Goal: Task Accomplishment & Management: Use online tool/utility

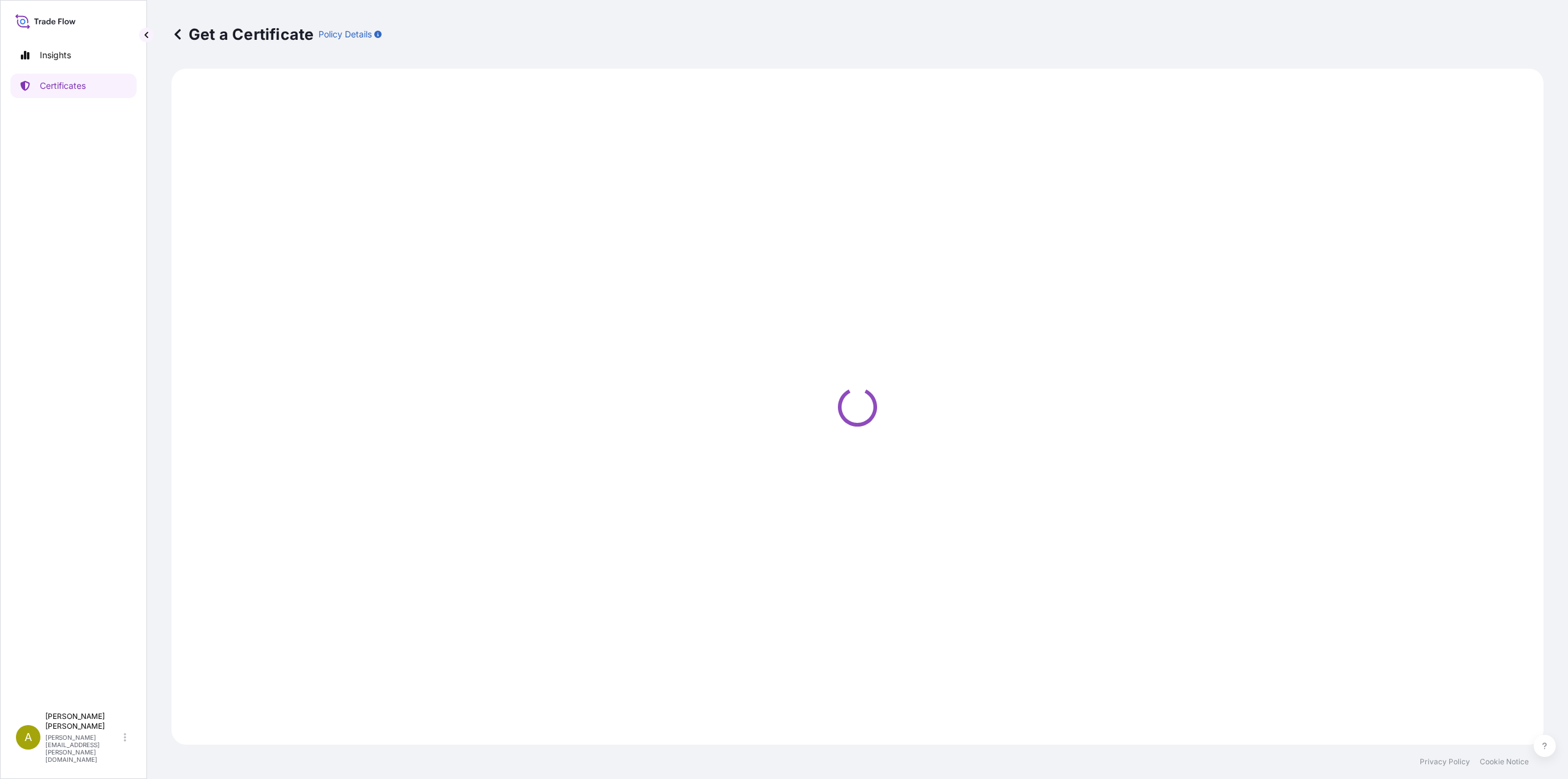
select select "Air"
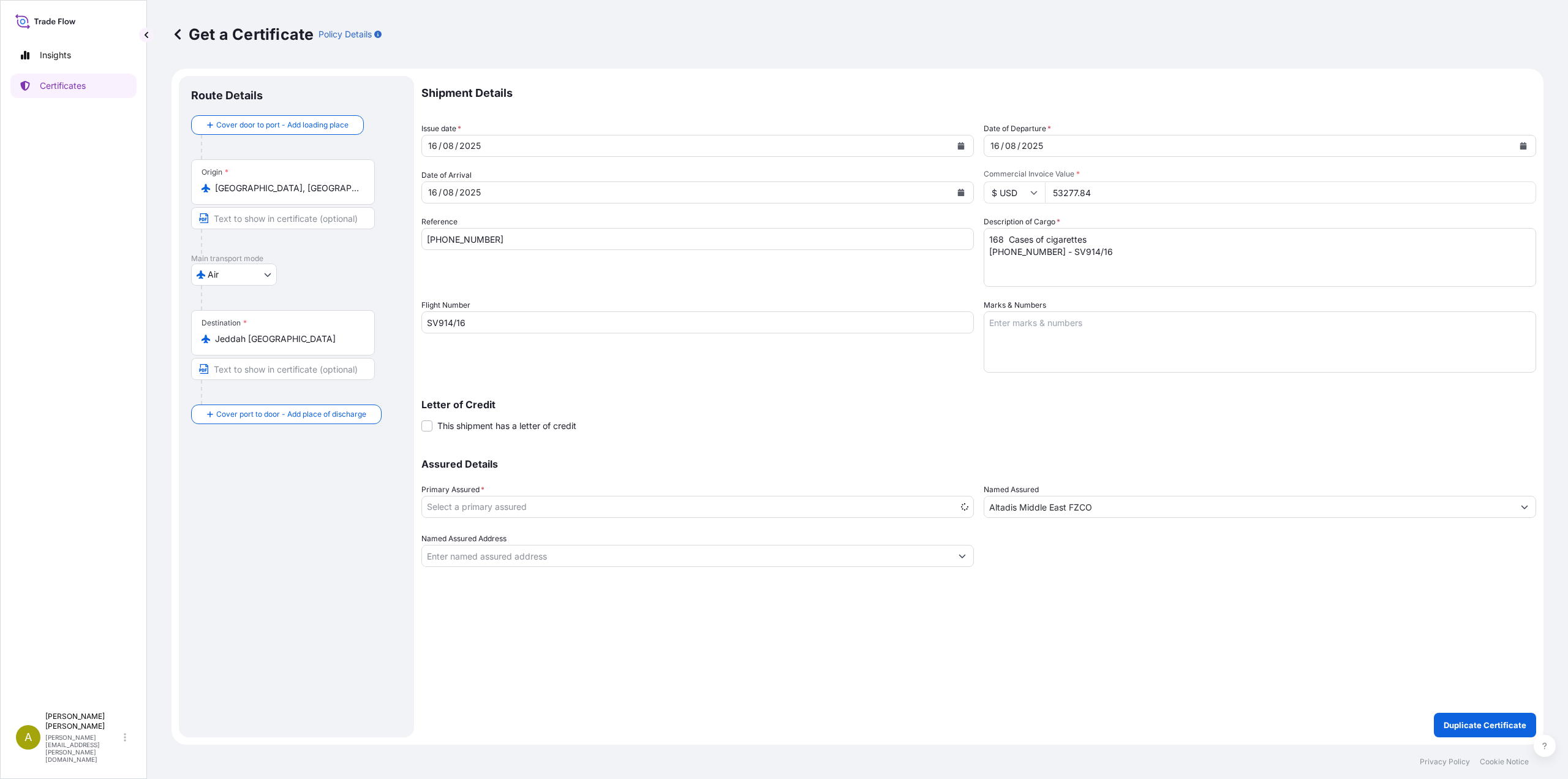
select select "31694"
drag, startPoint x: 502, startPoint y: 236, endPoint x: 331, endPoint y: 230, distance: 171.1
click at [331, 230] on form "Route Details Cover door to port - Add loading place Place of loading Road / [G…" at bounding box center [858, 407] width 1372 height 676
paste input "25"
type input "[PHONE_NUMBER]"
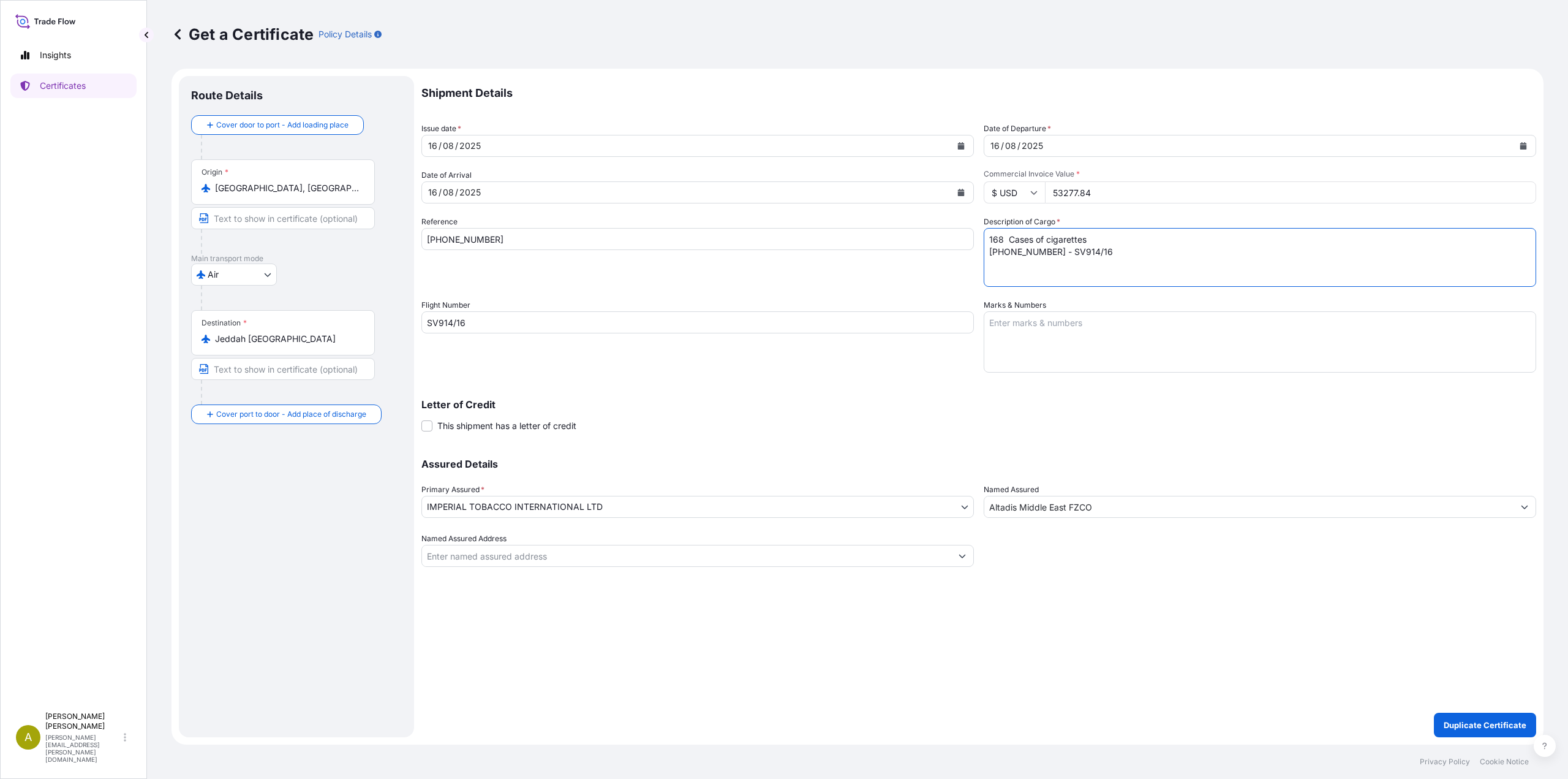
drag, startPoint x: 1052, startPoint y: 251, endPoint x: 830, endPoint y: 252, distance: 222.0
click at [849, 242] on div "Shipment Details Issue date * [DATE] Date of Departure * [DATE] Date of Arrival…" at bounding box center [979, 321] width 1115 height 491
click at [1071, 259] on textarea "168 Cases of cigarettes [PHONE_NUMBER] - SV914/16" at bounding box center [1259, 257] width 552 height 59
click at [1049, 252] on textarea "168 Cases of cigarettes [PHONE_NUMBER] - SV914/16" at bounding box center [1259, 257] width 552 height 59
drag, startPoint x: 1052, startPoint y: 252, endPoint x: 890, endPoint y: 247, distance: 162.1
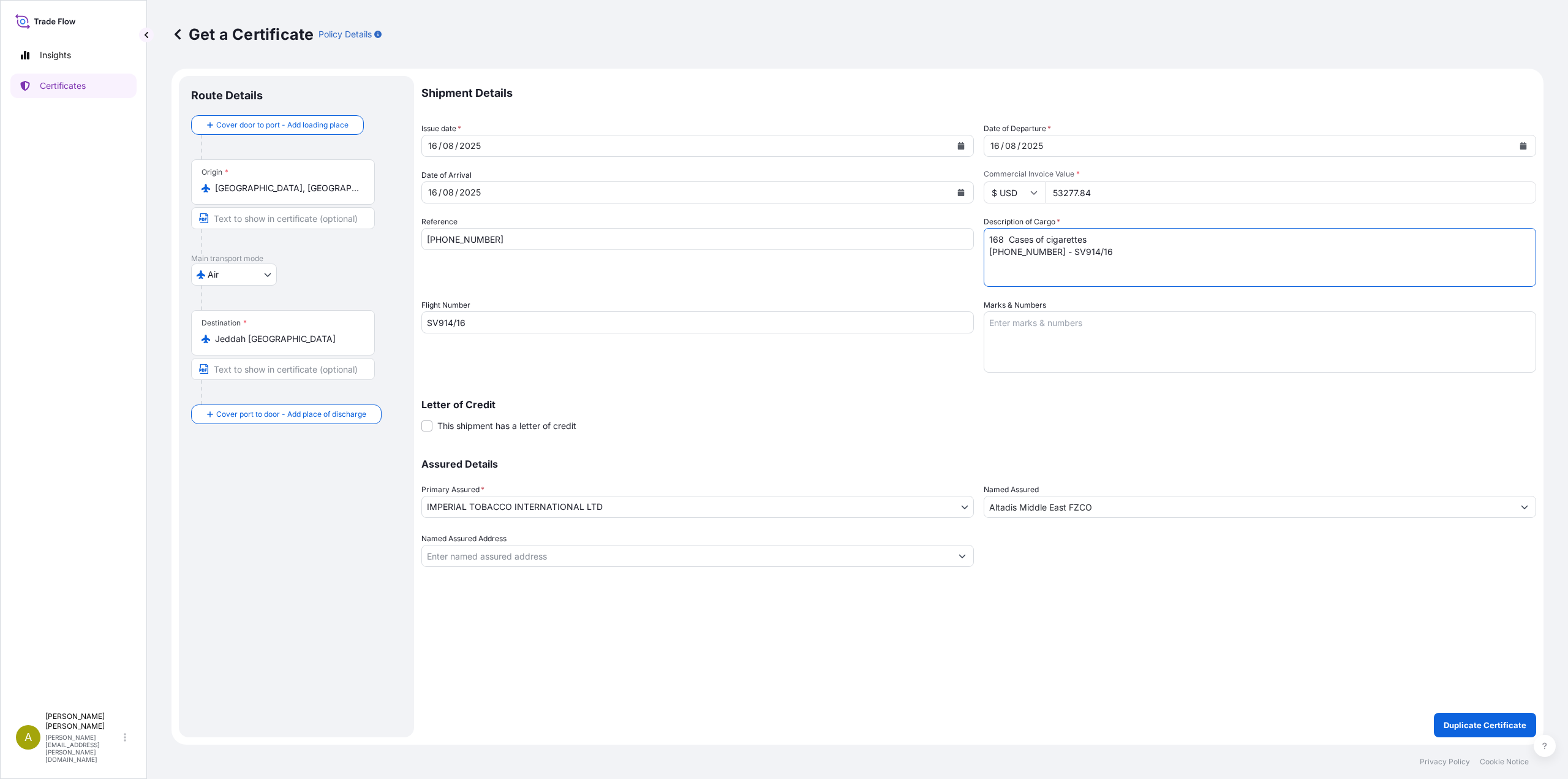
click at [890, 247] on div "Shipment Details Issue date * [DATE] Date of Departure * [DATE] Date of Arrival…" at bounding box center [979, 321] width 1115 height 491
paste textarea "25"
type textarea "168 Cases of cigarettes [PHONE_NUMBER] - SV914/16"
click at [1513, 734] on button "Duplicate Certificate" at bounding box center [1485, 725] width 102 height 25
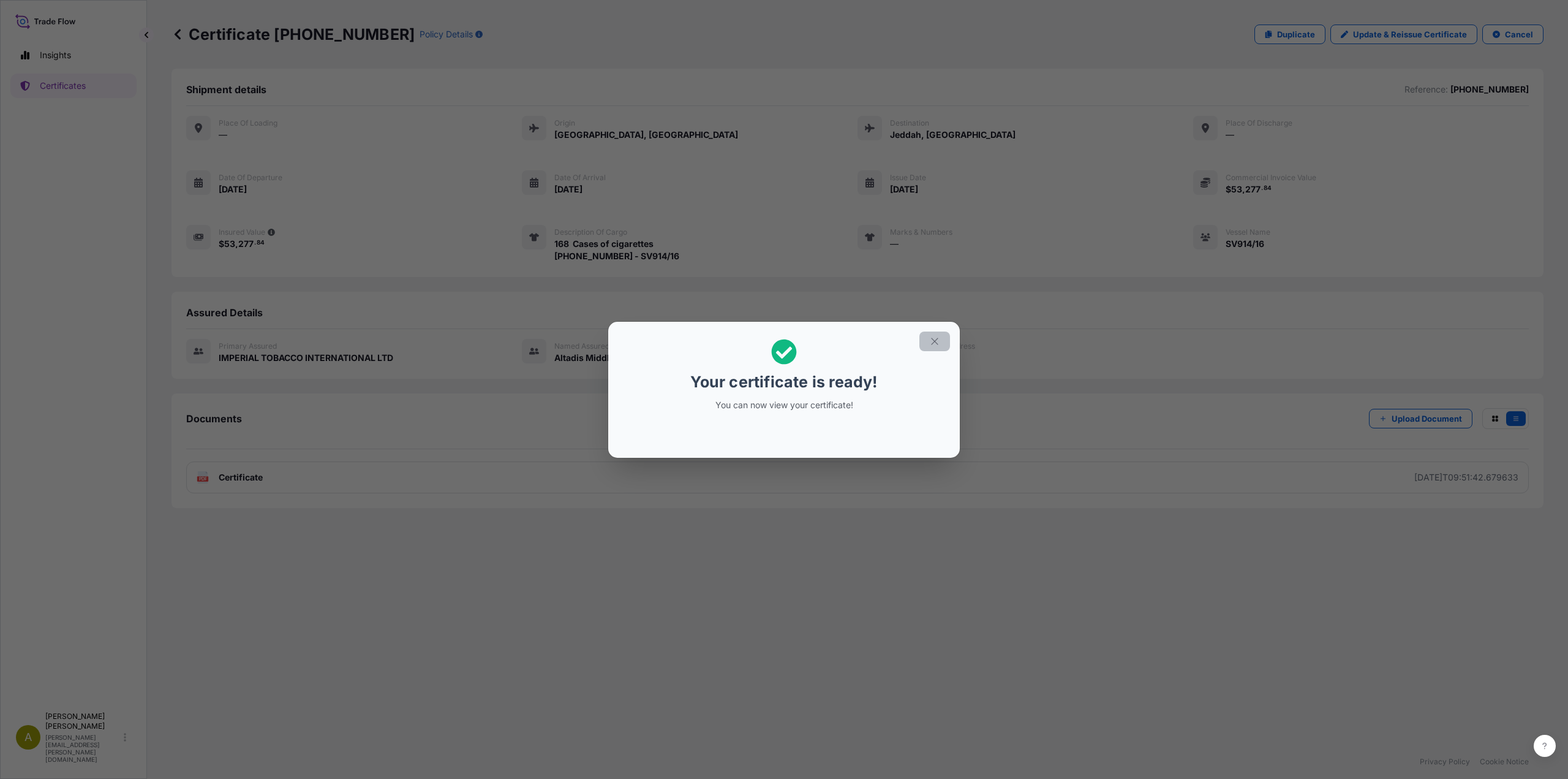
click at [941, 345] on button "button" at bounding box center [934, 341] width 31 height 20
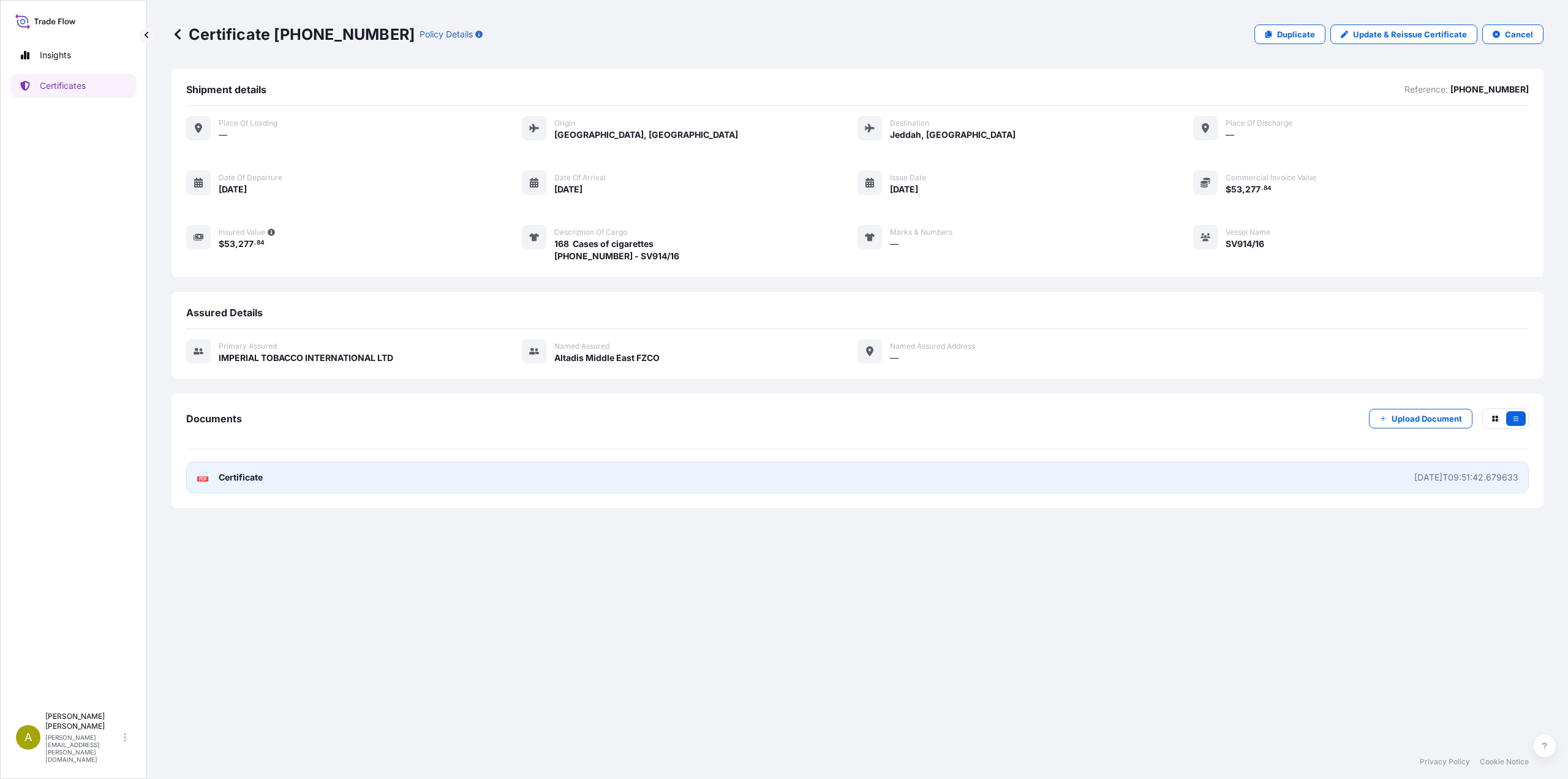
click at [280, 482] on link "PDF Certificate [DATE]T09:51:42.679633" at bounding box center [858, 477] width 1343 height 32
